Goal: Task Accomplishment & Management: Use online tool/utility

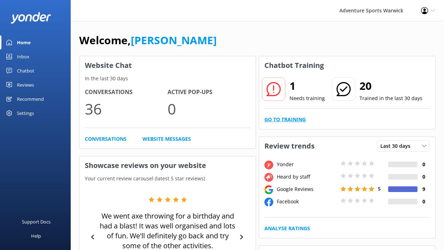
click at [291, 120] on link "Go to Training" at bounding box center [284, 119] width 41 height 8
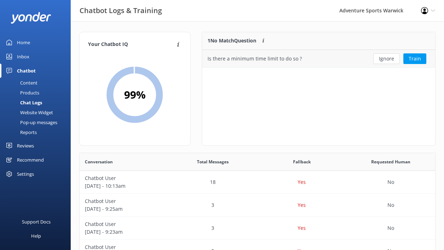
click at [280, 60] on div "Is there a minimum time limit to do so ?" at bounding box center [254, 59] width 94 height 8
click at [381, 59] on button "Ignore" at bounding box center [386, 58] width 26 height 11
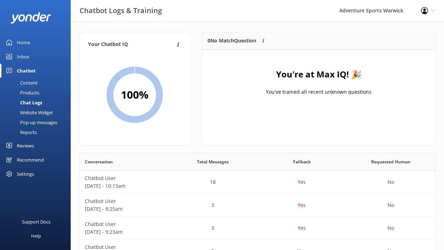
click at [24, 58] on div "Inbox" at bounding box center [23, 56] width 12 height 14
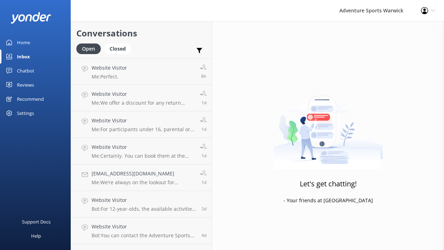
click at [23, 42] on div "Home" at bounding box center [23, 42] width 13 height 14
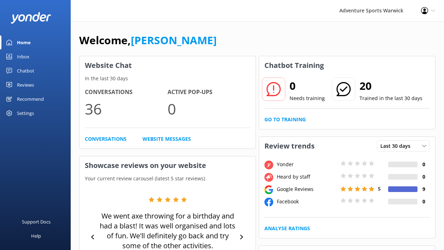
click at [24, 49] on div "Home" at bounding box center [24, 42] width 14 height 14
click at [24, 75] on div "Chatbot" at bounding box center [25, 71] width 17 height 14
